Goal: Navigation & Orientation: Find specific page/section

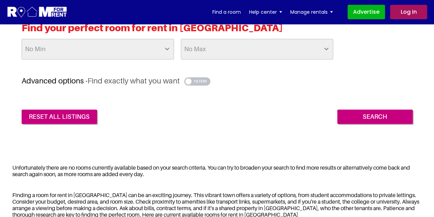
scroll to position [182, 0]
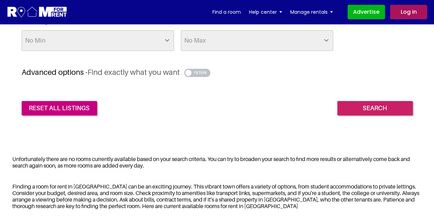
click at [401, 111] on input "Search" at bounding box center [376, 108] width 76 height 14
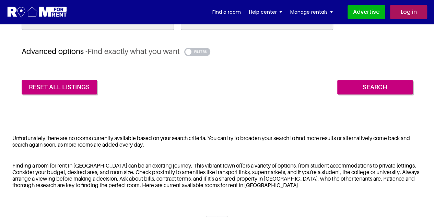
scroll to position [234, 0]
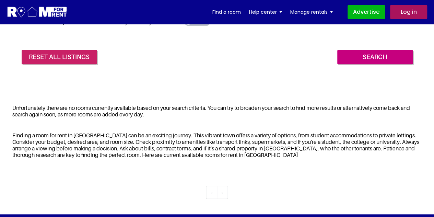
click at [72, 56] on link "reset all listings" at bounding box center [60, 57] width 76 height 14
